Goal: Task Accomplishment & Management: Use online tool/utility

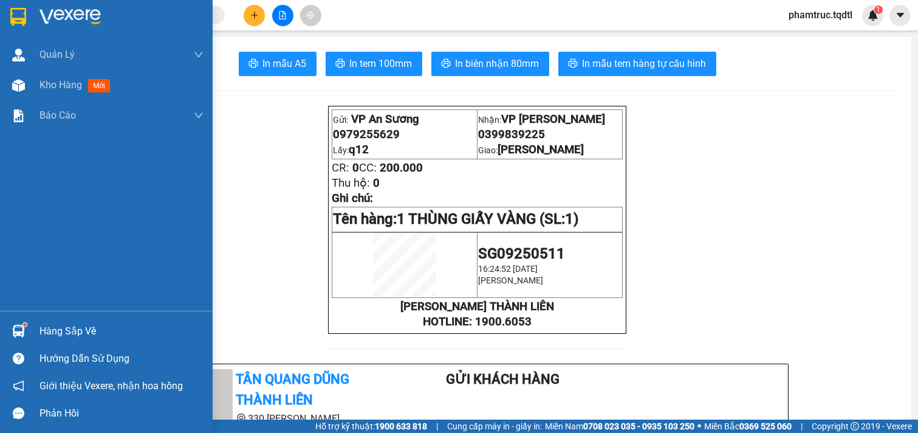
scroll to position [227, 0]
click at [82, 82] on span "Kho hàng" at bounding box center [61, 85] width 43 height 12
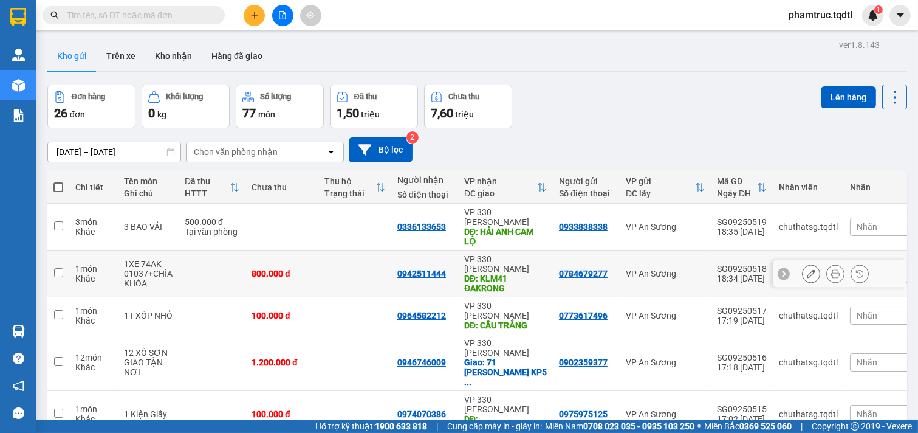
scroll to position [162, 0]
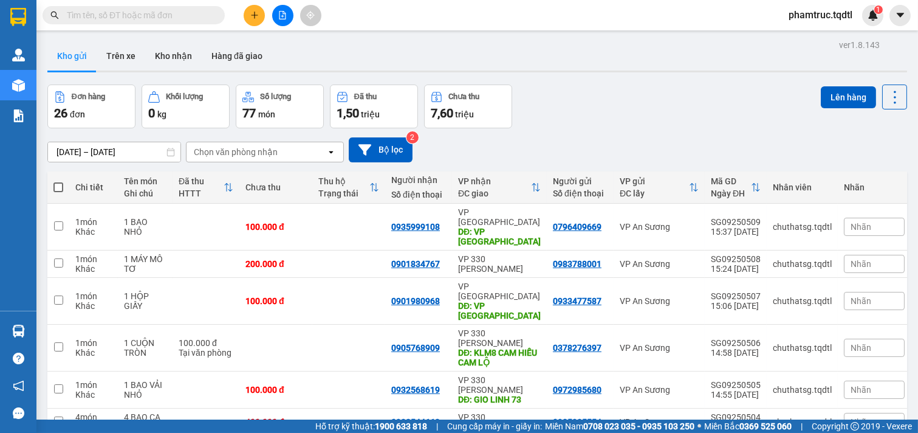
scroll to position [153, 0]
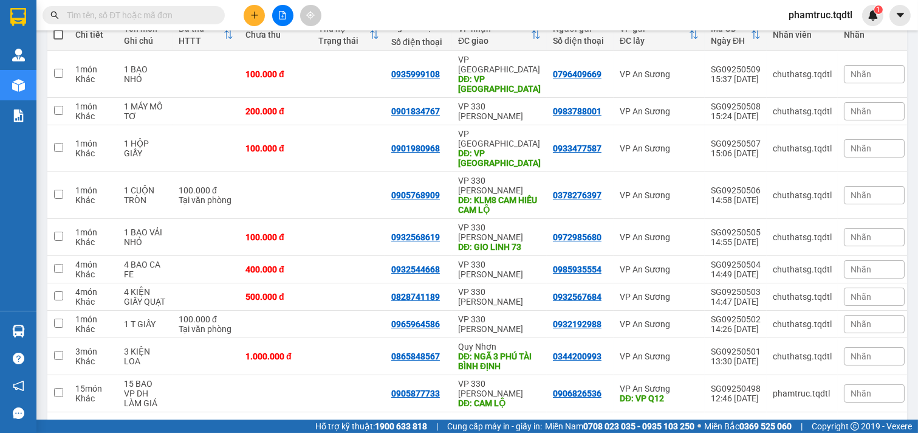
click at [766, 422] on button "3" at bounding box center [775, 431] width 18 height 18
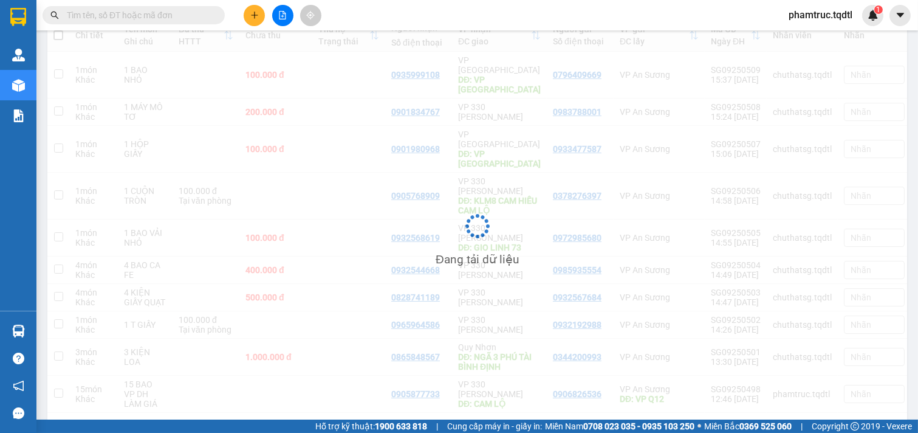
scroll to position [56, 0]
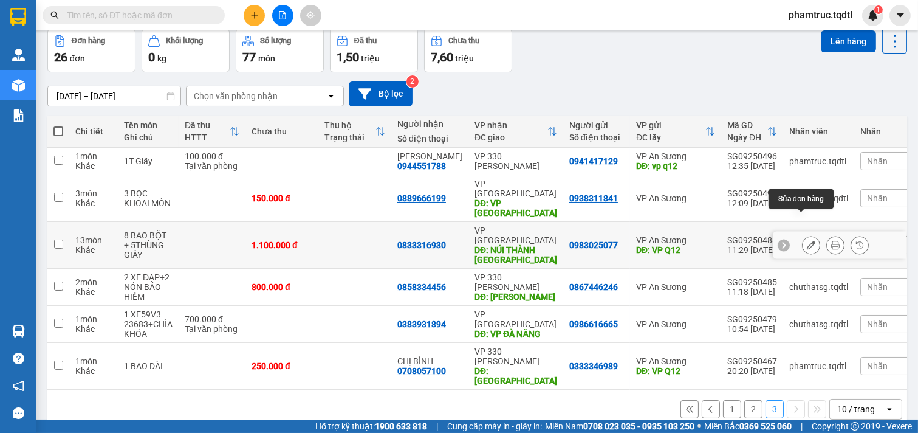
click at [807, 241] on icon at bounding box center [811, 245] width 9 height 9
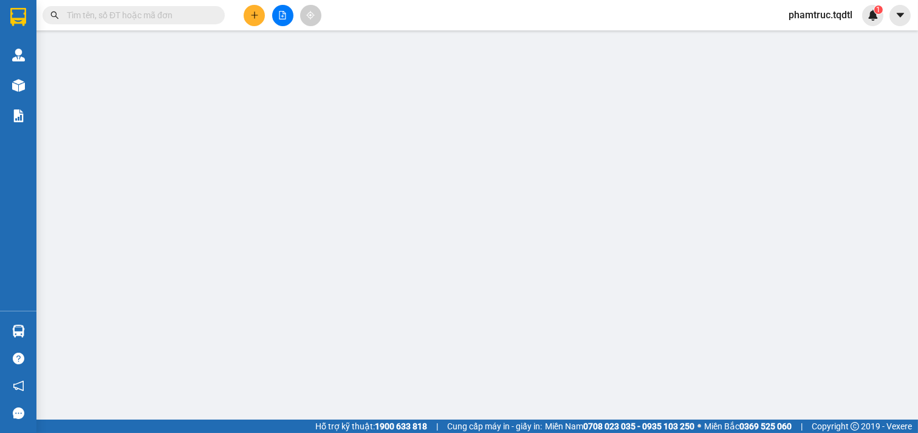
type input "0983025077"
type input "VP Q12"
type input "0833316930"
type input "NÚI THÀNH [GEOGRAPHIC_DATA]"
type input "1.100.000"
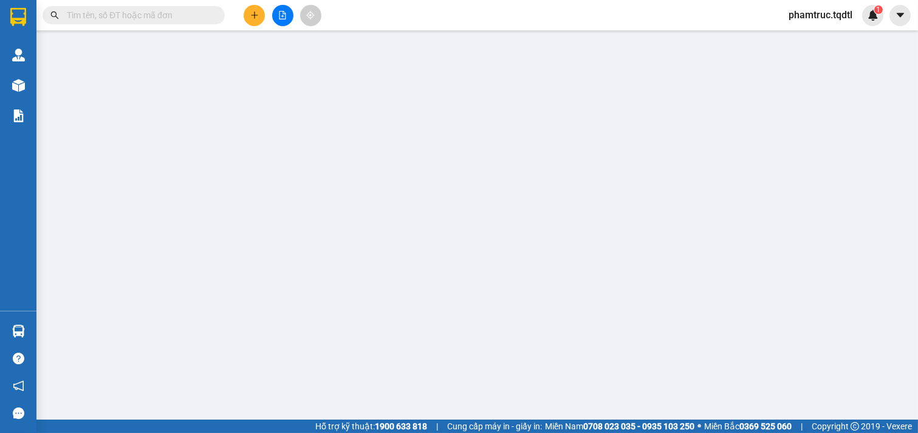
type input "1.100.000"
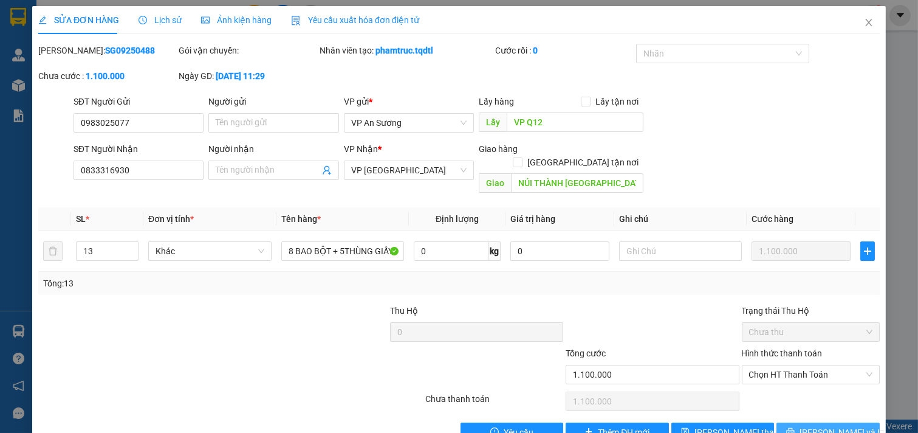
click at [795, 427] on icon "printer" at bounding box center [790, 431] width 9 height 9
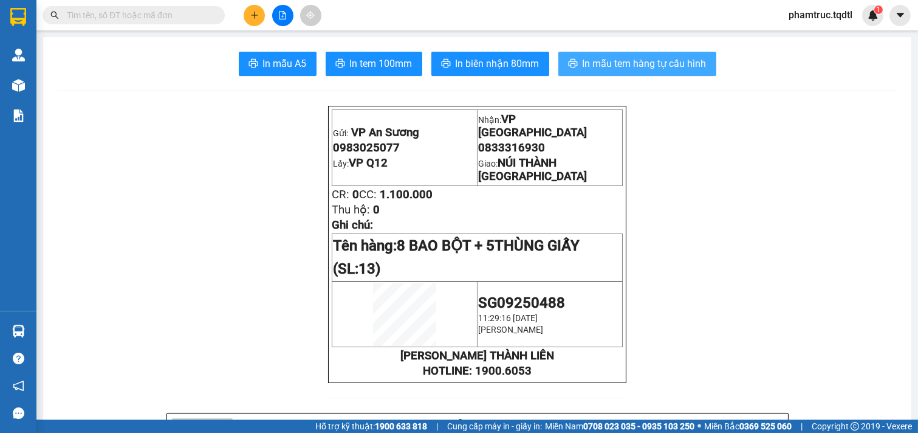
click at [691, 62] on span "In mẫu tem hàng tự cấu hình" at bounding box center [645, 63] width 124 height 15
click at [642, 58] on span "In mẫu tem hàng tự cấu hình" at bounding box center [645, 63] width 124 height 15
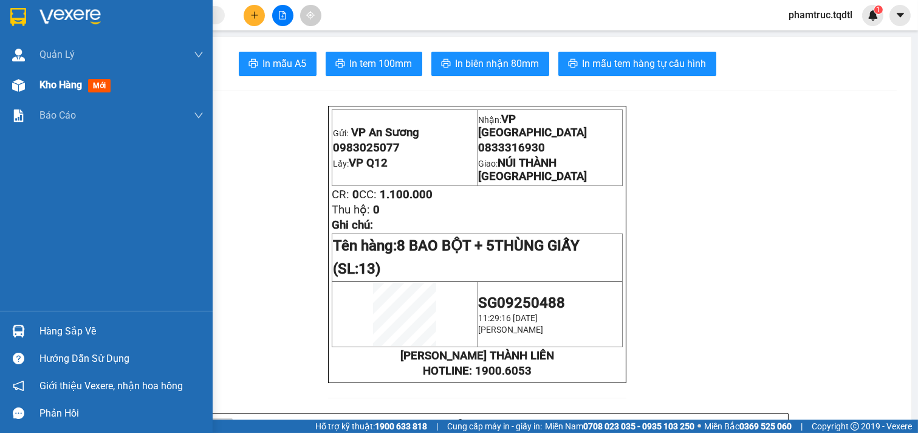
click at [29, 80] on div "Kho hàng mới" at bounding box center [106, 85] width 213 height 30
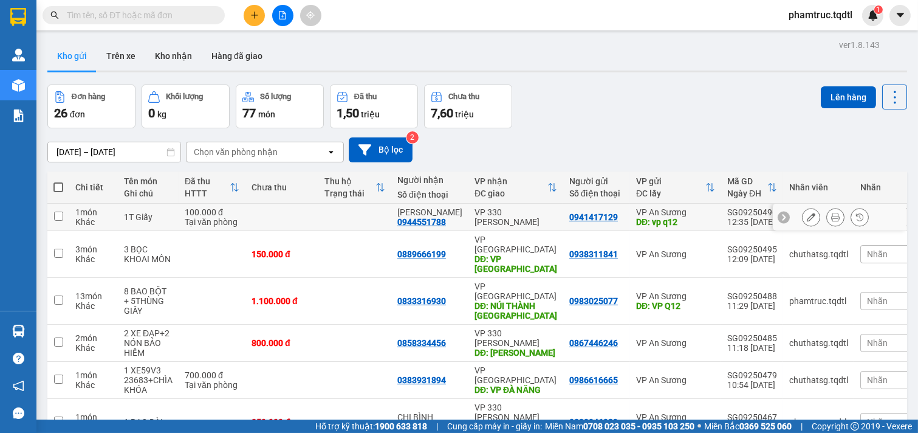
click at [311, 208] on td at bounding box center [282, 217] width 73 height 27
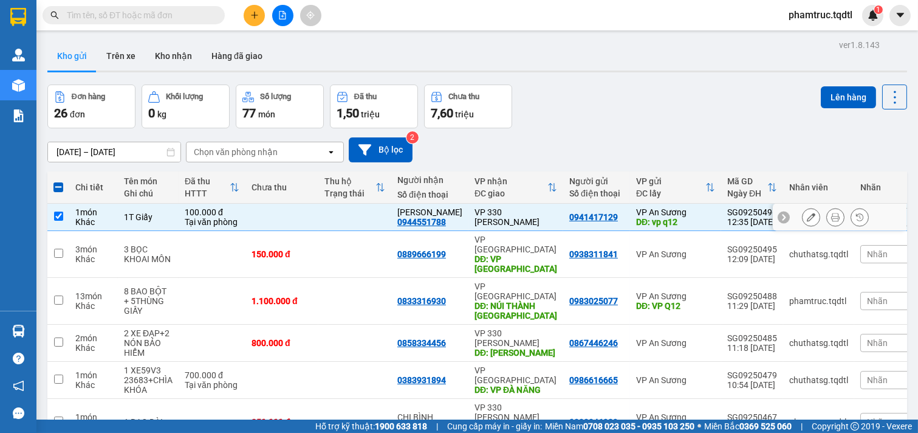
click at [311, 208] on td at bounding box center [282, 217] width 73 height 27
checkbox input "false"
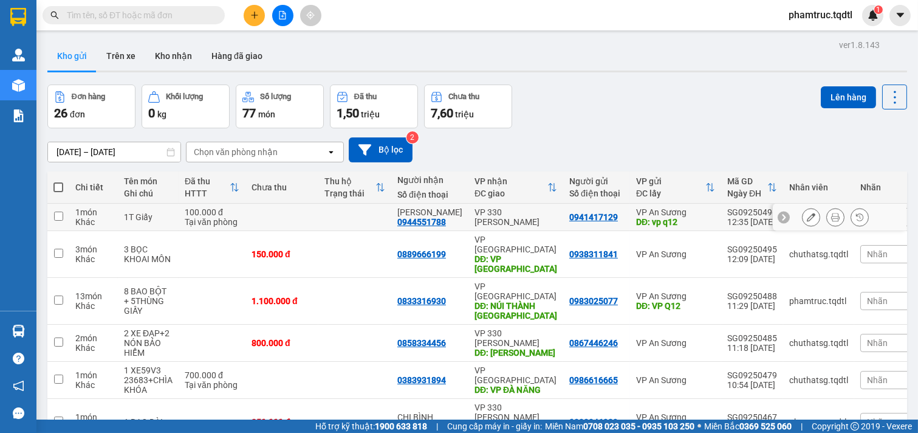
click at [807, 221] on icon at bounding box center [811, 217] width 9 height 9
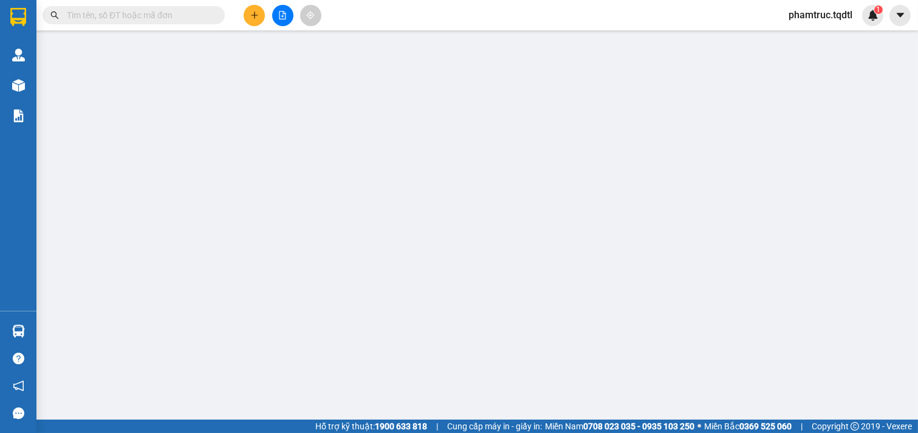
type input "0941417129"
type input "vp q12"
type input "0944551788"
type input "[PERSON_NAME]"
type input "100.000"
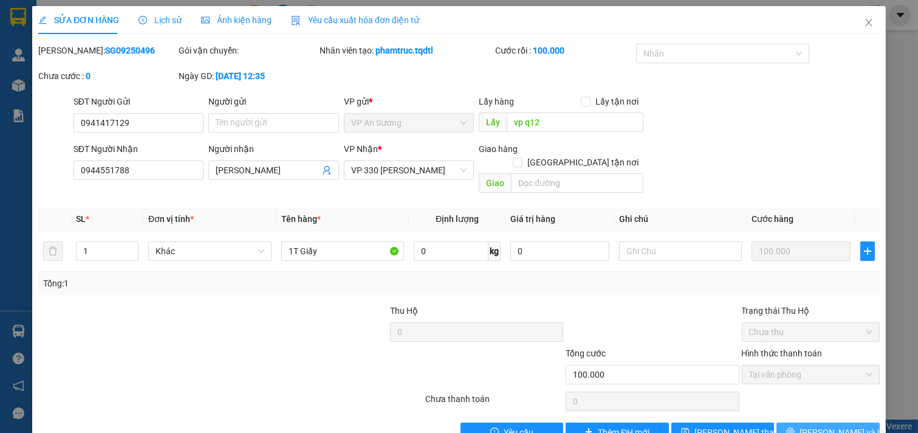
click at [807, 422] on button "[PERSON_NAME] và In" at bounding box center [828, 431] width 103 height 19
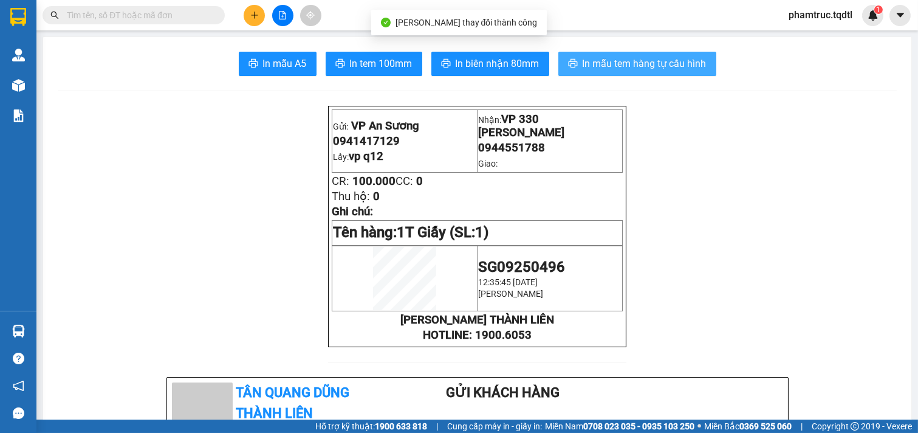
click at [652, 57] on span "In mẫu tem hàng tự cấu hình" at bounding box center [645, 63] width 124 height 15
